Goal: Find specific page/section: Find specific page/section

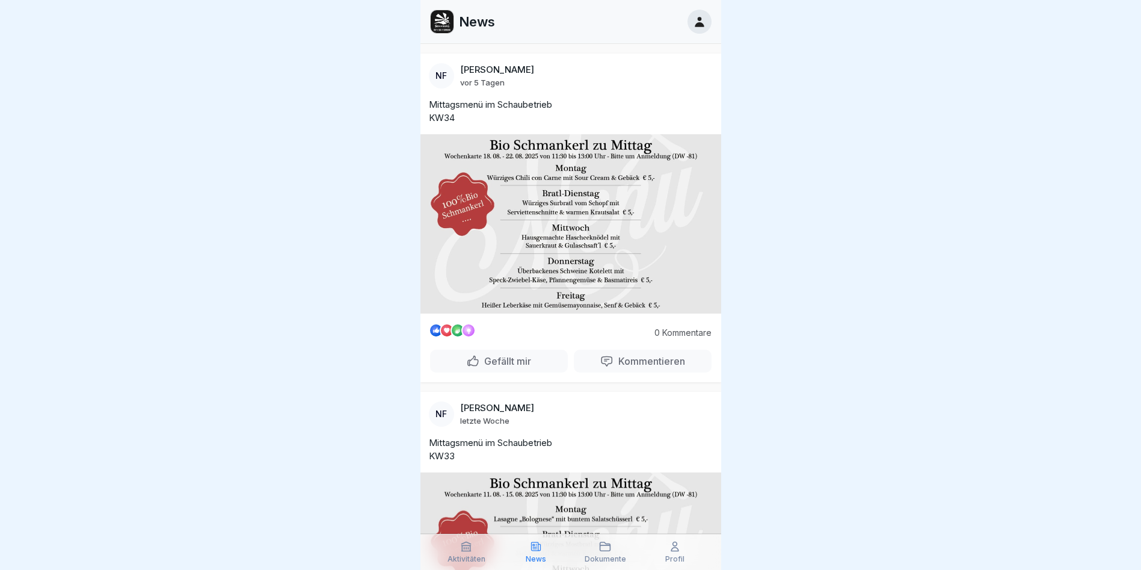
click at [456, 547] on div "Aktivitäten" at bounding box center [467, 551] width 64 height 23
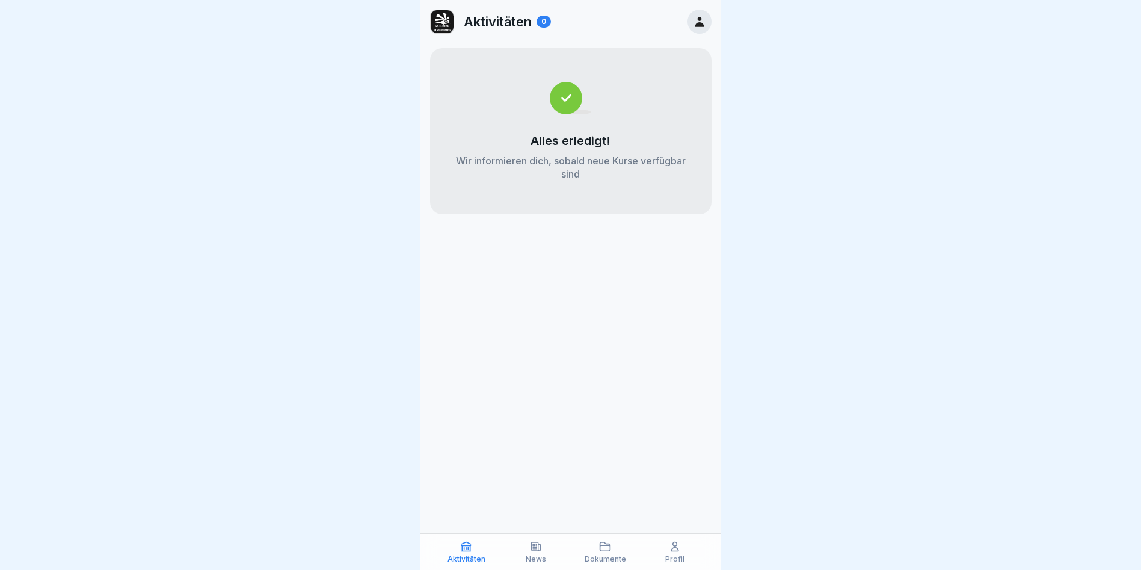
click at [604, 546] on icon at bounding box center [605, 546] width 12 height 12
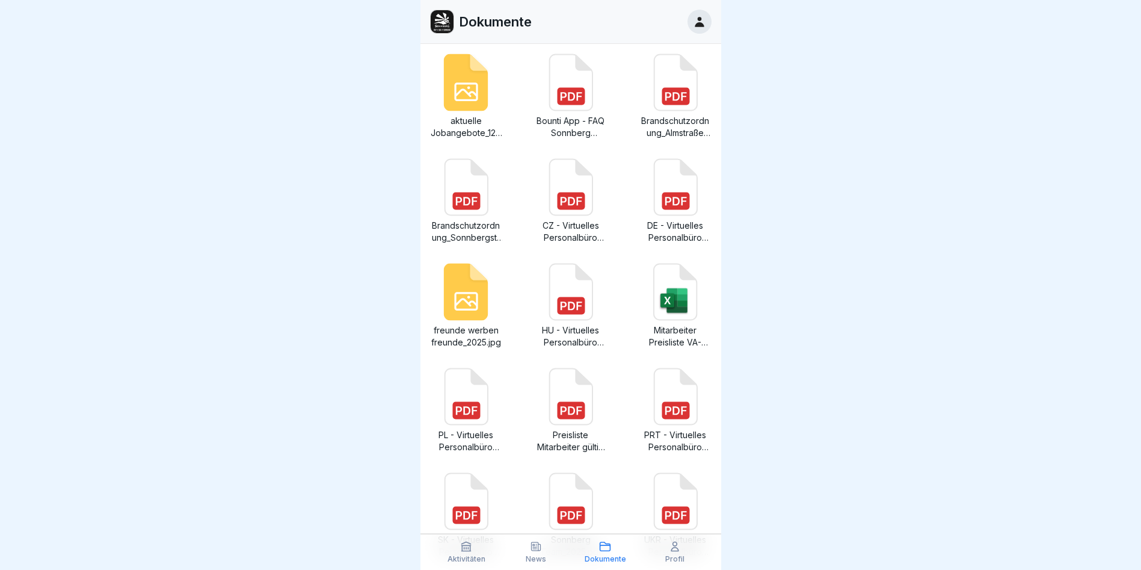
click at [467, 79] on icon at bounding box center [465, 82] width 44 height 57
click at [463, 299] on icon at bounding box center [466, 301] width 22 height 17
click at [661, 283] on icon at bounding box center [675, 292] width 43 height 56
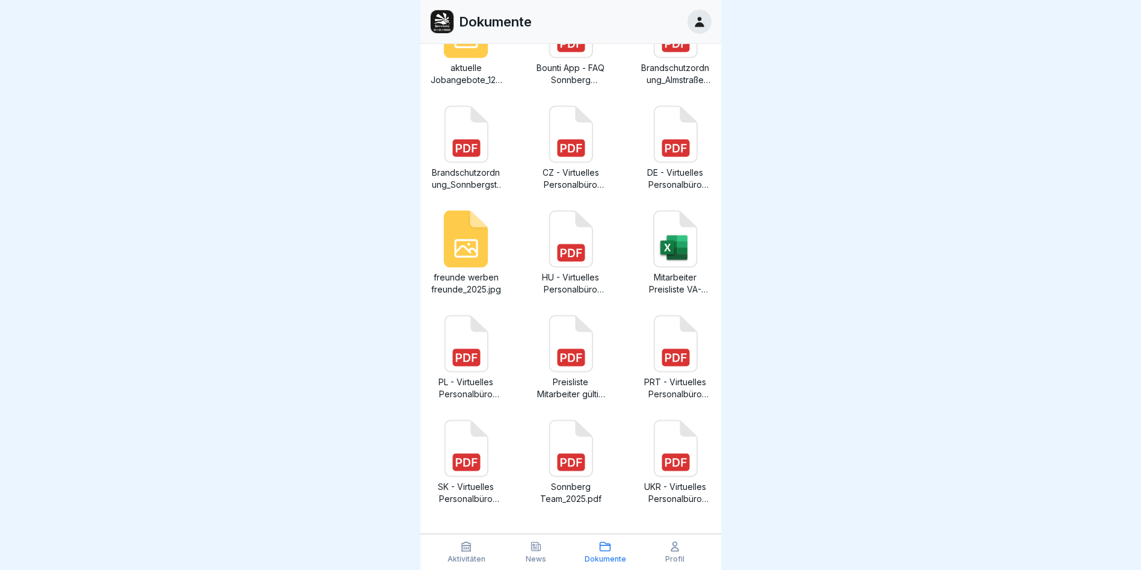
click at [565, 448] on icon at bounding box center [570, 448] width 43 height 56
click at [559, 349] on rect at bounding box center [571, 357] width 28 height 17
